Goal: Task Accomplishment & Management: Use online tool/utility

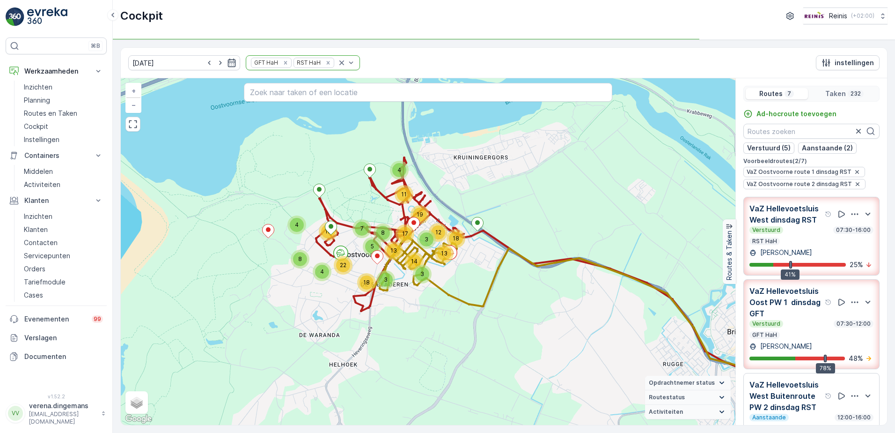
scroll to position [23, 0]
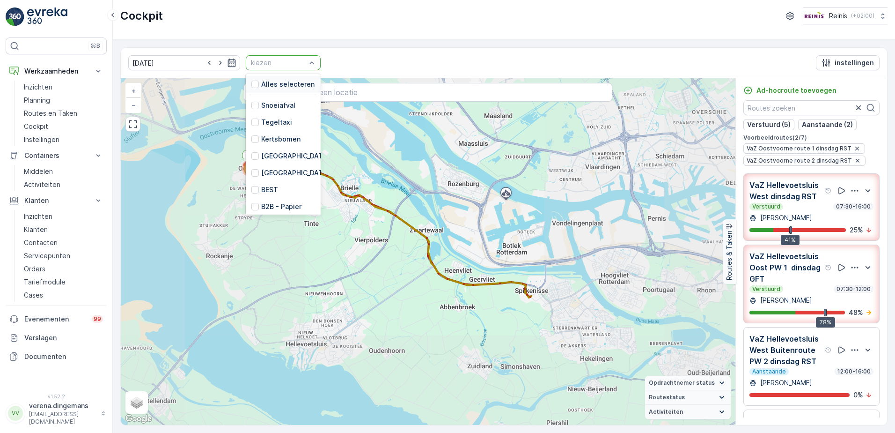
click at [269, 58] on p "kiezen" at bounding box center [278, 62] width 55 height 9
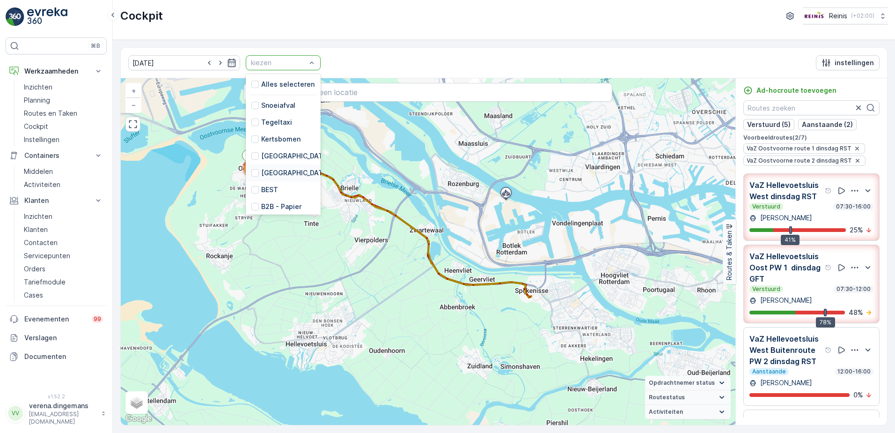
click at [403, 23] on div "Cockpit Reinis ( +02:00 )" at bounding box center [503, 15] width 767 height 17
click at [354, 65] on div "[DATE] 20 results available. Use Up and Down to choose options, press Enter to …" at bounding box center [504, 63] width 766 height 30
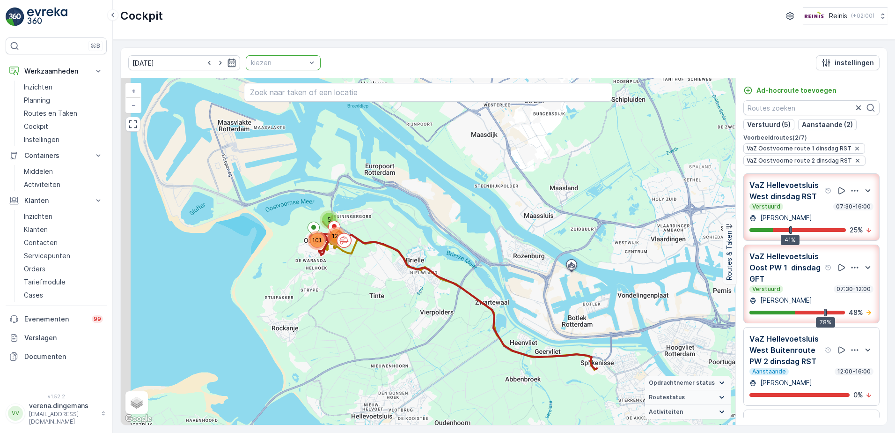
drag, startPoint x: 282, startPoint y: 187, endPoint x: 348, endPoint y: 259, distance: 97.4
click at [348, 259] on div "5 101 124 + − Satelliet stappenplan Terrein Hybride Leaflet Sneltoetsen Kaartge…" at bounding box center [428, 251] width 615 height 346
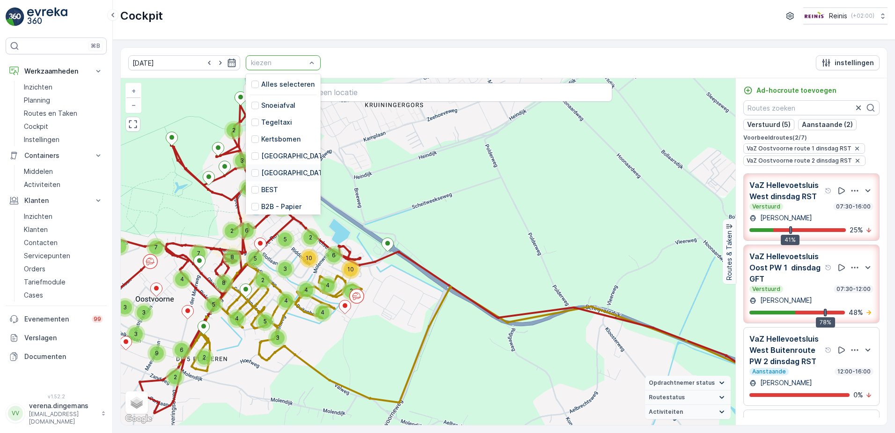
drag, startPoint x: 265, startPoint y: 242, endPoint x: 286, endPoint y: 288, distance: 51.1
click at [286, 288] on div "2 4 4 7 7 2 5 2 4 3 3 9 3 3 2 9 6 2 4 6 6 3 3 4 4 5 5 8 2 2 5 8 3 6 2 5 6 5 4 4…" at bounding box center [428, 251] width 615 height 346
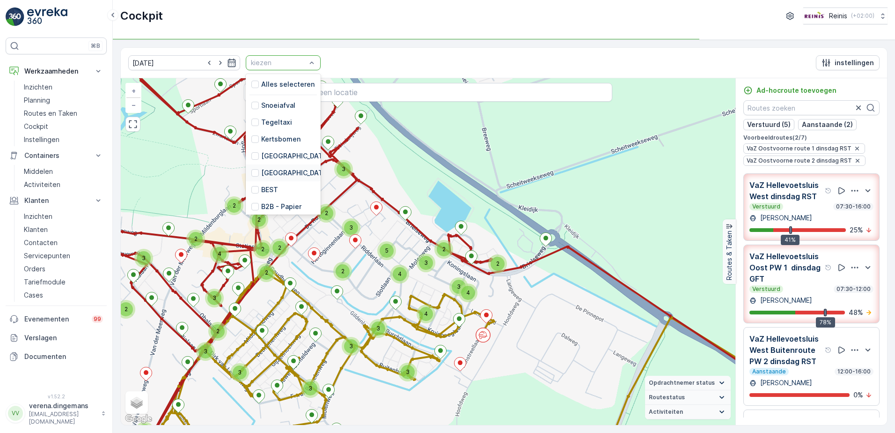
drag, startPoint x: 290, startPoint y: 284, endPoint x: 346, endPoint y: 310, distance: 62.0
click at [346, 310] on div "2 2 2 2 3 3 3 2 3 2 2 2 3 6 3 3 2 6 3 3 2 4 2 2 3 3 3 3 2 3 2 2 2 2 4 2 3 2 3 2…" at bounding box center [428, 251] width 615 height 346
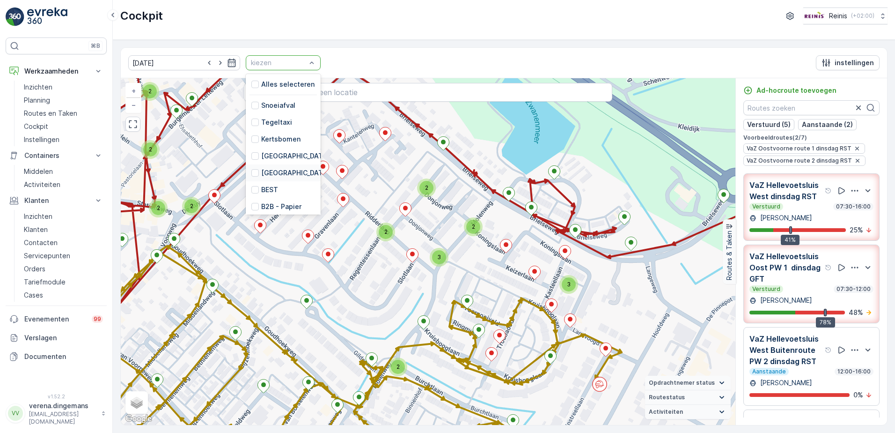
click at [483, 18] on div "Cockpit Reinis ( +02:00 )" at bounding box center [503, 15] width 767 height 17
click at [491, 51] on div "[DATE] 20 results available. Use Up and Down to choose options, press Enter to …" at bounding box center [504, 63] width 766 height 30
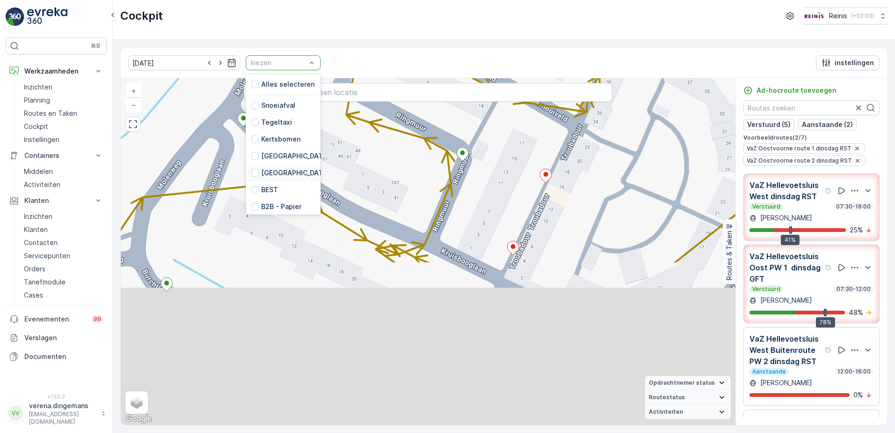
click at [522, 169] on div "2 2 2 2 2 2 + − Satelliet stappenplan Terrein Hybride Leaflet Sneltoetsen Kaart…" at bounding box center [428, 251] width 615 height 346
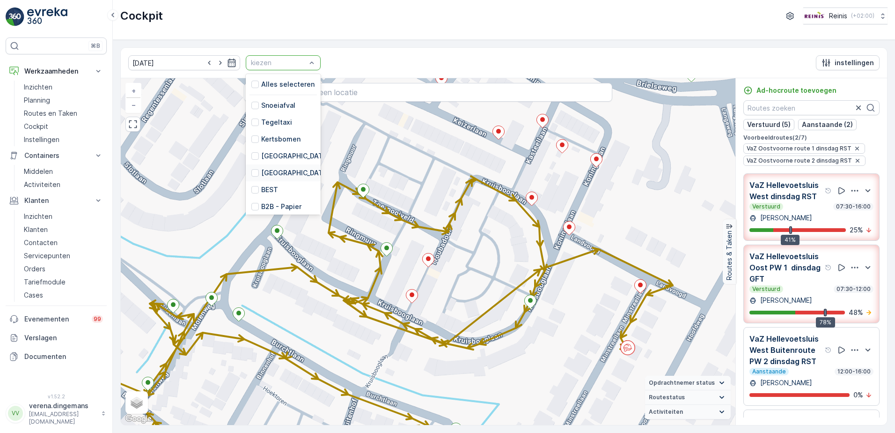
drag, startPoint x: 522, startPoint y: 169, endPoint x: 417, endPoint y: 260, distance: 139.4
click at [417, 260] on div "2 2 2 2 2 2 2 2 2 2 2 2 + − Satelliet stappenplan Terrein Hybride Leaflet Snelt…" at bounding box center [428, 251] width 615 height 346
click at [365, 40] on div "[DATE] 20 results available. Use Up and Down to choose options, press Enter to …" at bounding box center [504, 236] width 782 height 393
click at [360, 70] on div "[DATE] 20 results available. Use Up and Down to choose options, press Enter to …" at bounding box center [504, 63] width 766 height 30
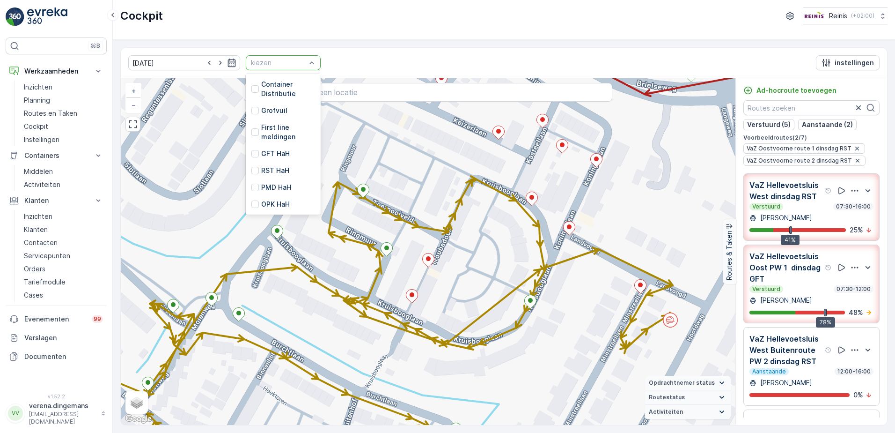
scroll to position [3, 0]
click at [261, 85] on p "Alles selecteren" at bounding box center [287, 80] width 53 height 9
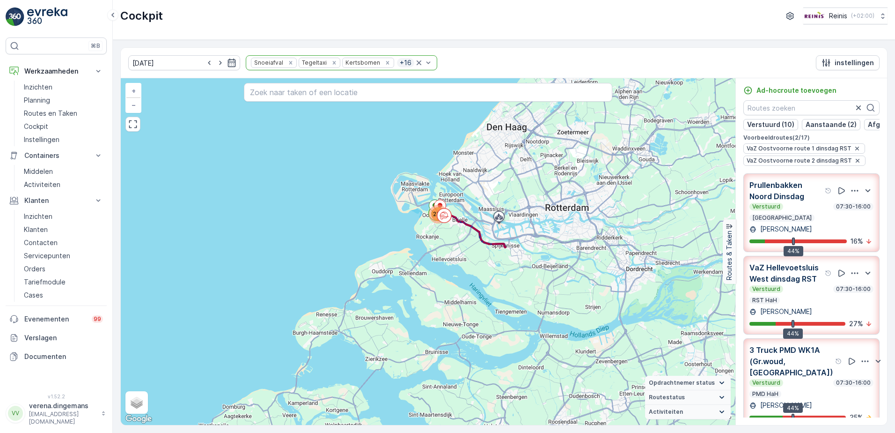
drag, startPoint x: 466, startPoint y: 160, endPoint x: 468, endPoint y: 244, distance: 84.8
click at [468, 244] on div "230 + − Satelliet stappenplan Terrein Hybride Leaflet Sneltoetsen Kaartgegevens…" at bounding box center [428, 251] width 615 height 346
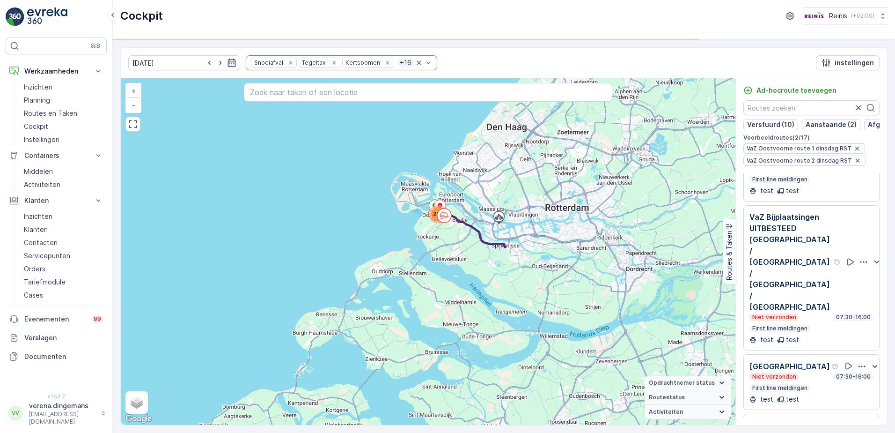
scroll to position [462, 0]
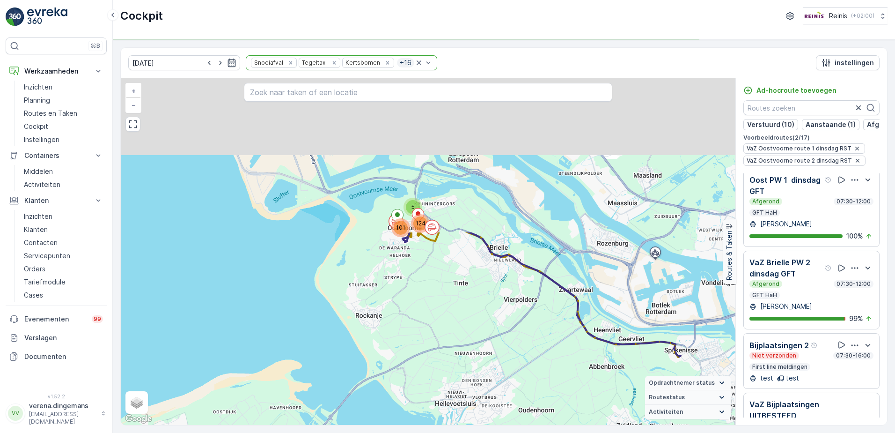
drag, startPoint x: 420, startPoint y: 210, endPoint x: 420, endPoint y: 368, distance: 158.7
click at [422, 375] on div "5 101 124 + − Satelliet stappenplan Terrein Hybride Leaflet Sneltoetsen Kaartge…" at bounding box center [428, 251] width 615 height 346
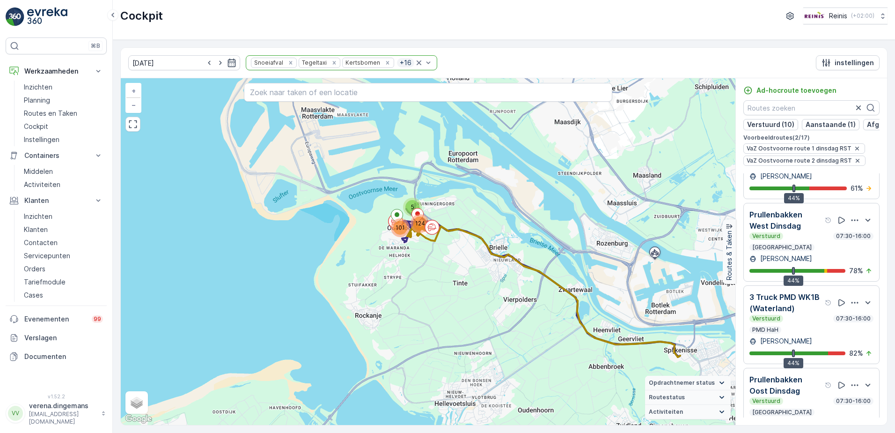
scroll to position [1024, 0]
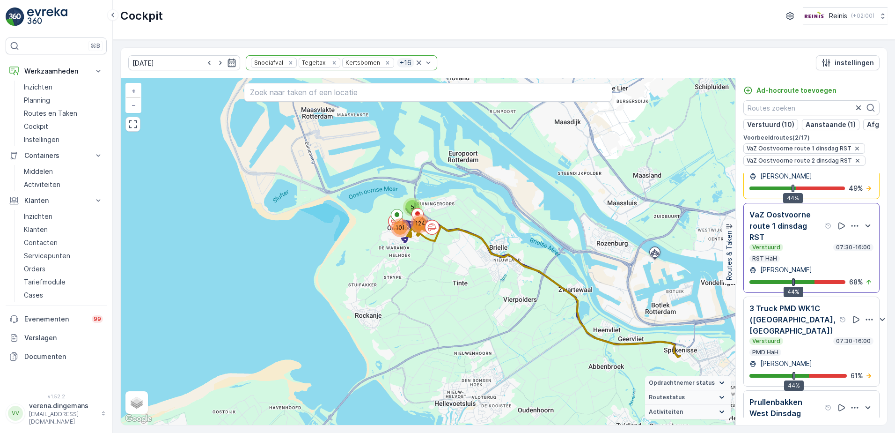
click at [819, 243] on div "Verstuurd 07:30-16:00 RST HaH" at bounding box center [812, 252] width 124 height 19
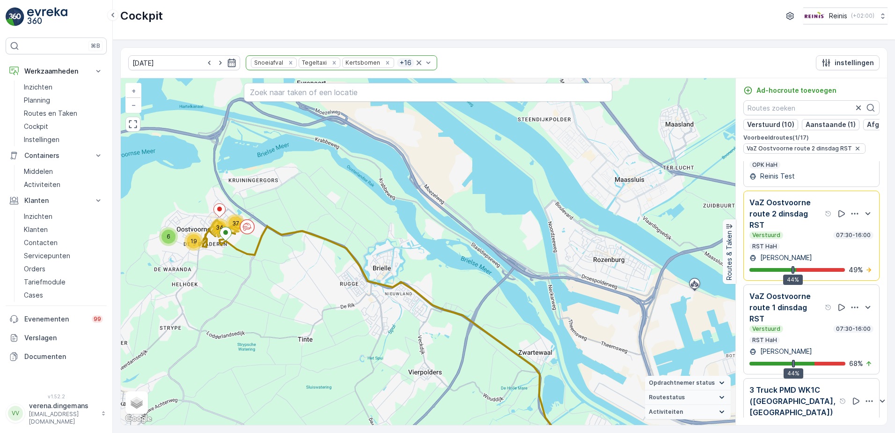
scroll to position [883, 0]
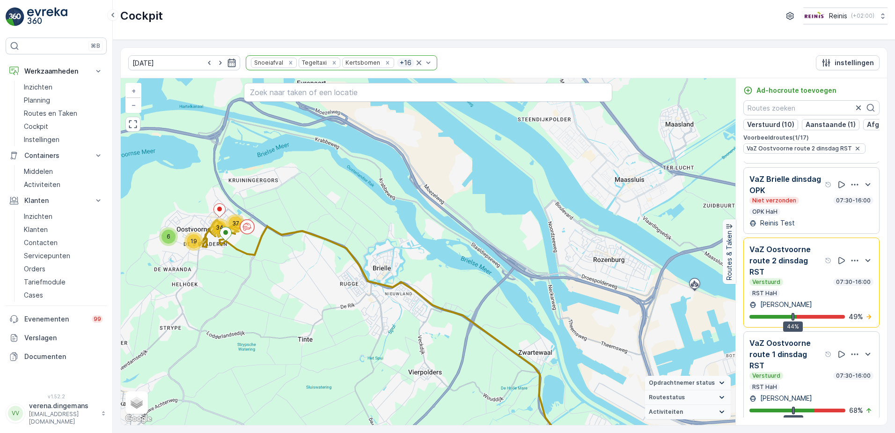
click at [799, 278] on div "Verstuurd 07:30-16:00" at bounding box center [812, 281] width 124 height 7
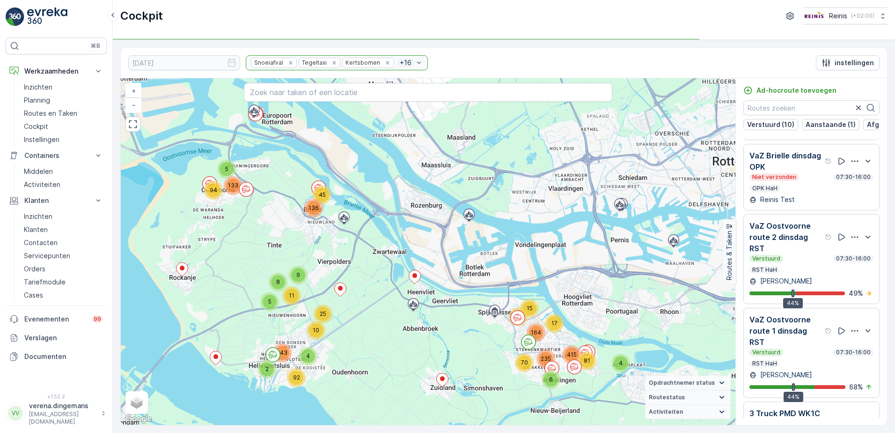
drag, startPoint x: 611, startPoint y: 275, endPoint x: 600, endPoint y: 239, distance: 37.6
click at [600, 239] on div "5 94 133 45 136 5 8 9 11 25 10 4 2 92 143 70 15 164 83 4 6 17 235 81 415 + − Sa…" at bounding box center [428, 251] width 615 height 346
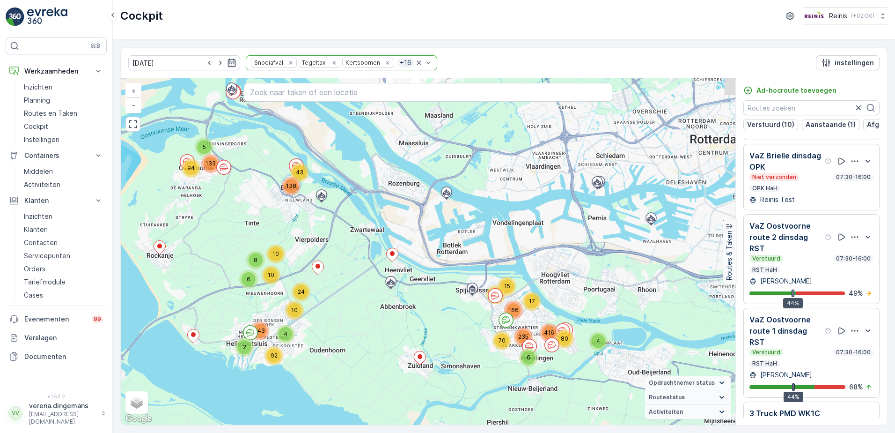
drag, startPoint x: 369, startPoint y: 121, endPoint x: 366, endPoint y: 172, distance: 51.1
click at [366, 172] on div "4 15 5 43 138 94 24 10 8 10 133 6 81 10 2 92 143 4 80 17 416 6 166 70 235 + − S…" at bounding box center [428, 251] width 615 height 346
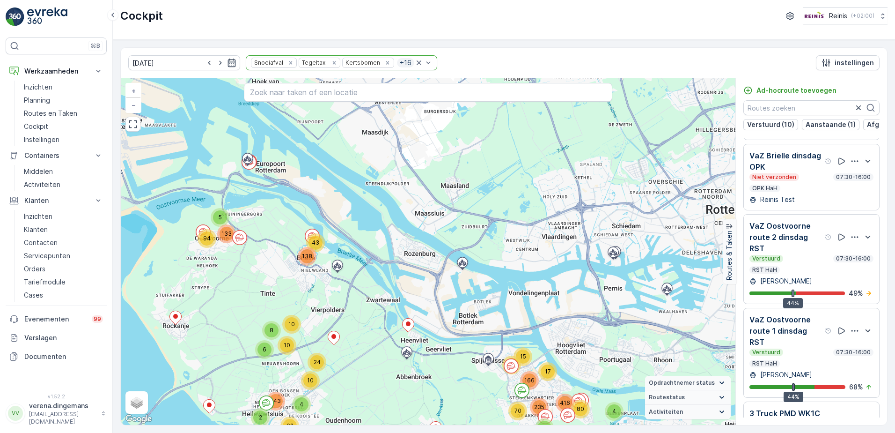
drag, startPoint x: 248, startPoint y: 136, endPoint x: 266, endPoint y: 208, distance: 74.7
click at [266, 208] on div "4 15 5 43 138 94 24 10 8 10 133 6 81 10 2 92 143 4 80 17 416 6 166 70 235 + − S…" at bounding box center [428, 251] width 615 height 346
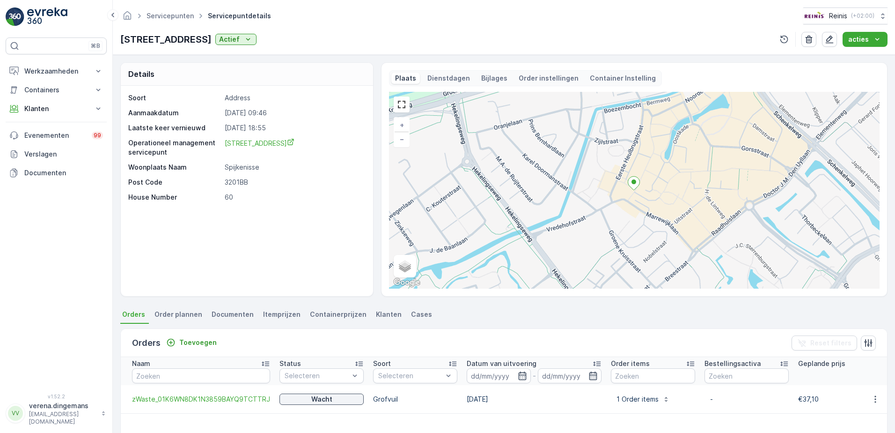
scroll to position [10, 0]
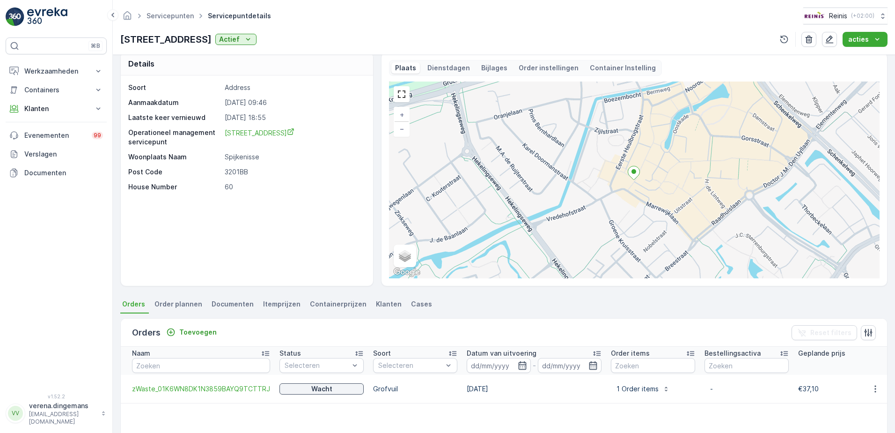
click at [337, 193] on div "Soort Address Aanmaakdatum 06.11.2024 09:46 Laatste keer vernieuwd 11.10.2025 1…" at bounding box center [247, 180] width 252 height 210
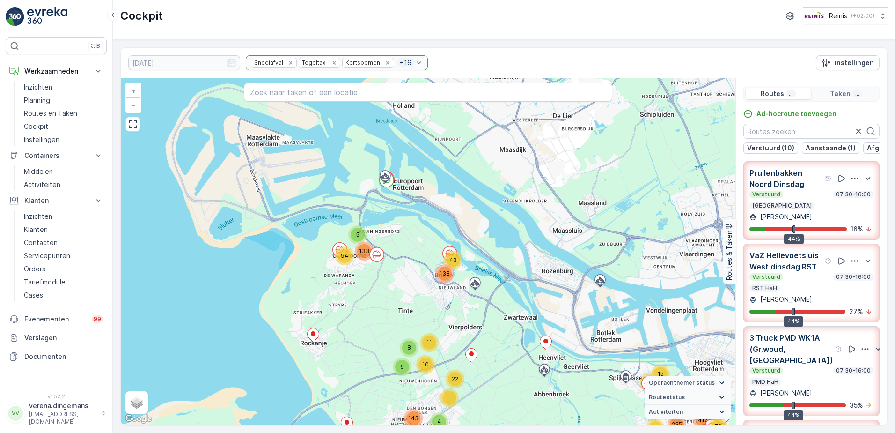
scroll to position [883, 0]
